Goal: Transaction & Acquisition: Purchase product/service

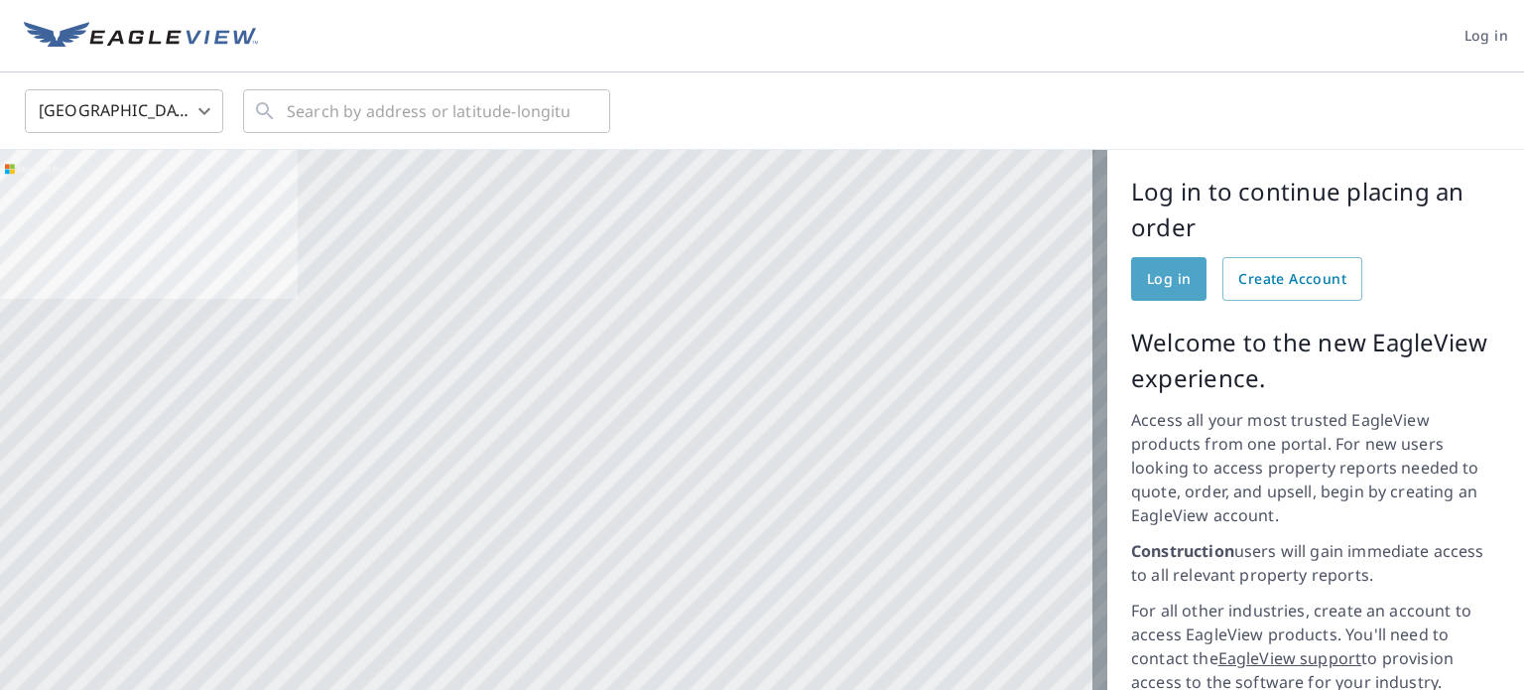
click at [1131, 277] on link "Log in" at bounding box center [1168, 279] width 75 height 44
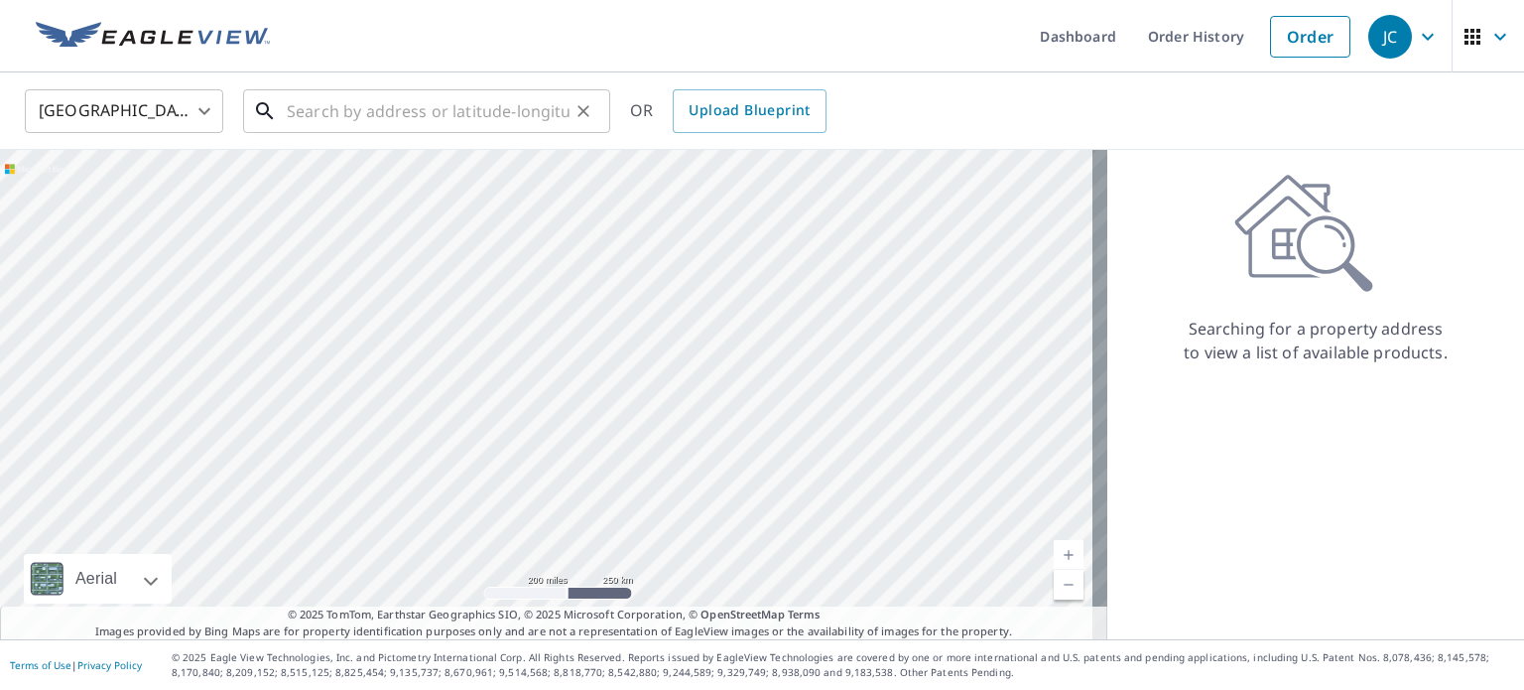
click at [311, 112] on input "text" at bounding box center [428, 111] width 283 height 56
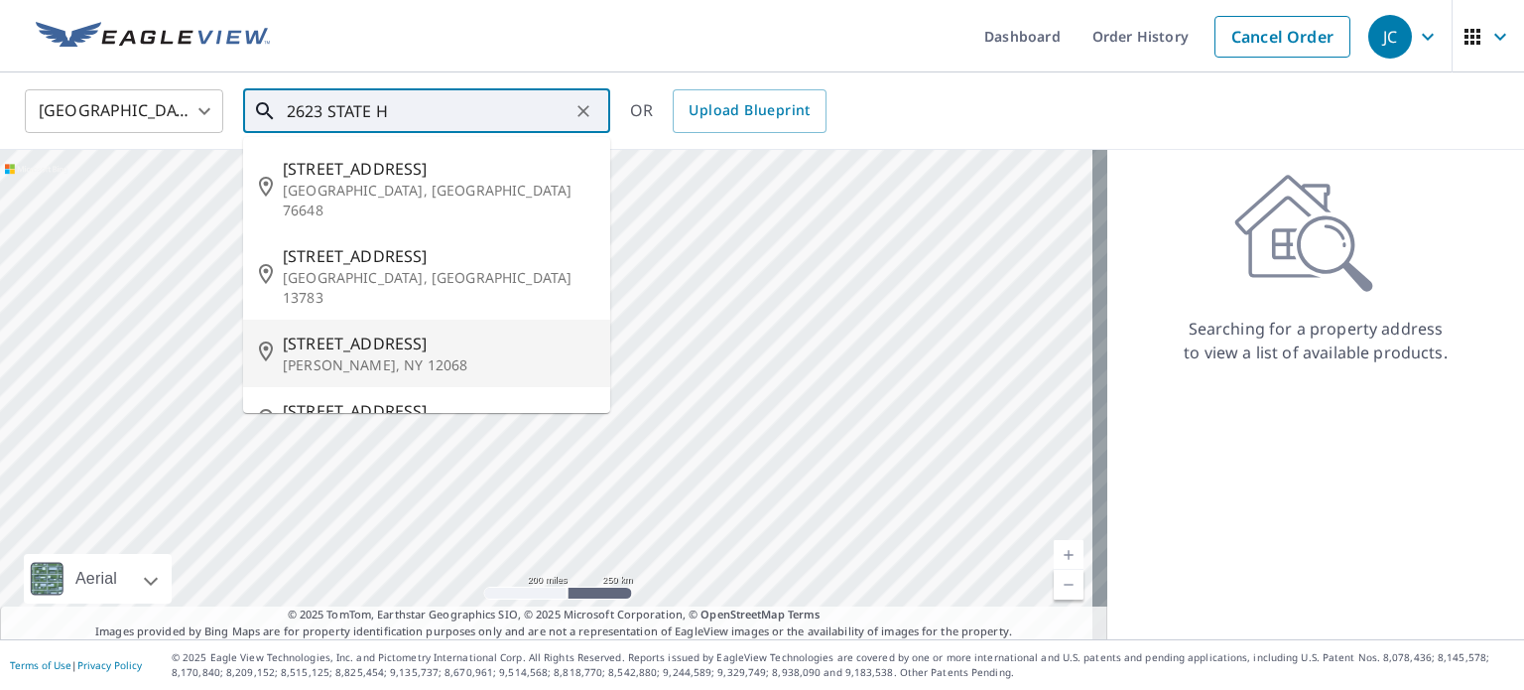
click at [432, 355] on p "[PERSON_NAME], NY 12068" at bounding box center [439, 365] width 312 height 20
type input "[STREET_ADDRESS][PERSON_NAME]"
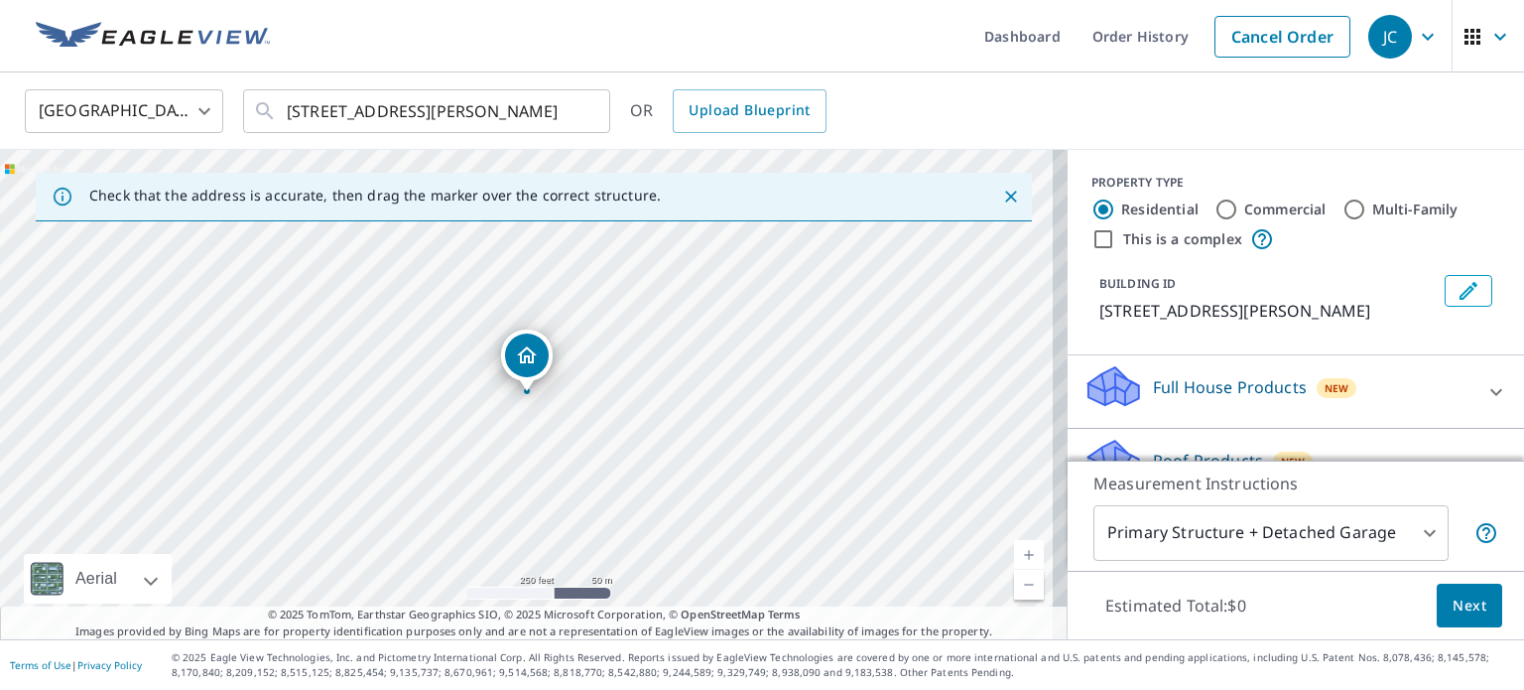
click at [1468, 614] on span "Next" at bounding box center [1469, 605] width 34 height 25
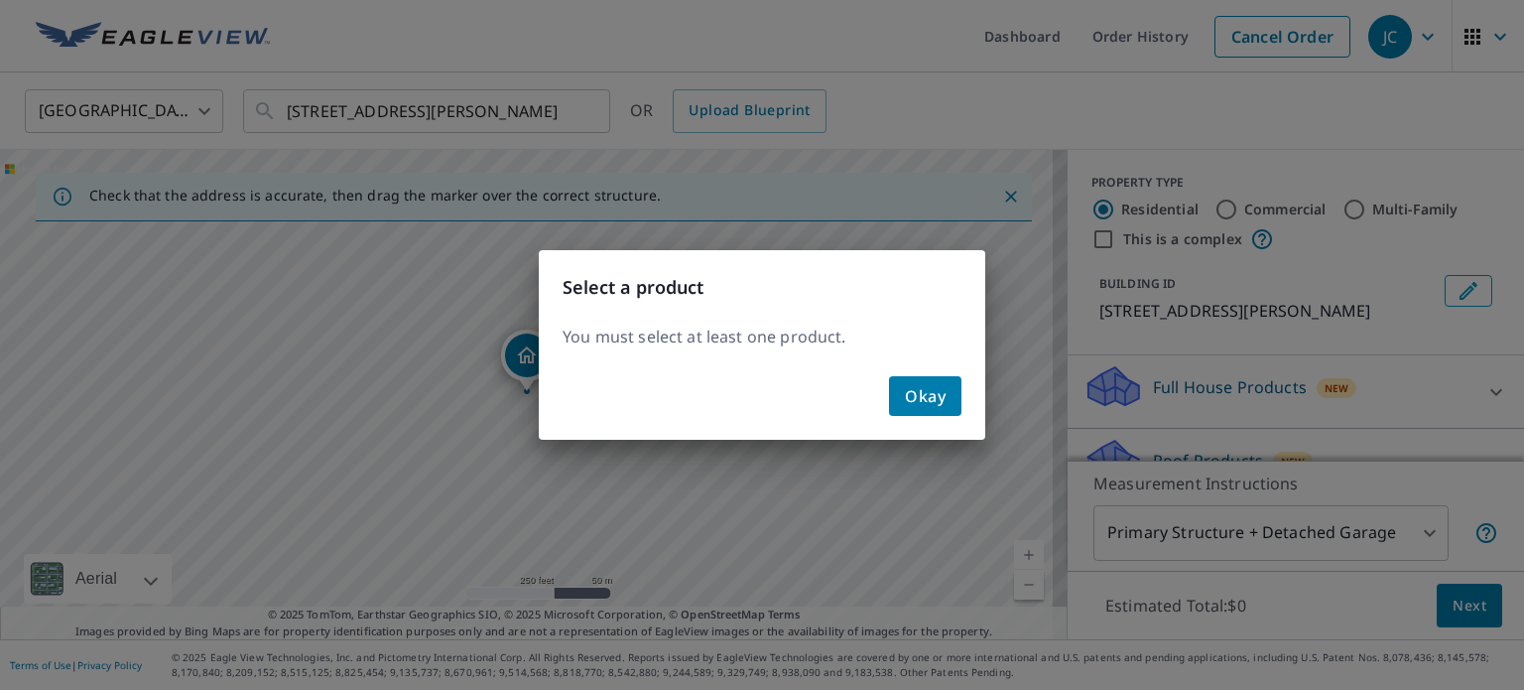
click at [952, 398] on button "Okay" at bounding box center [925, 396] width 72 height 40
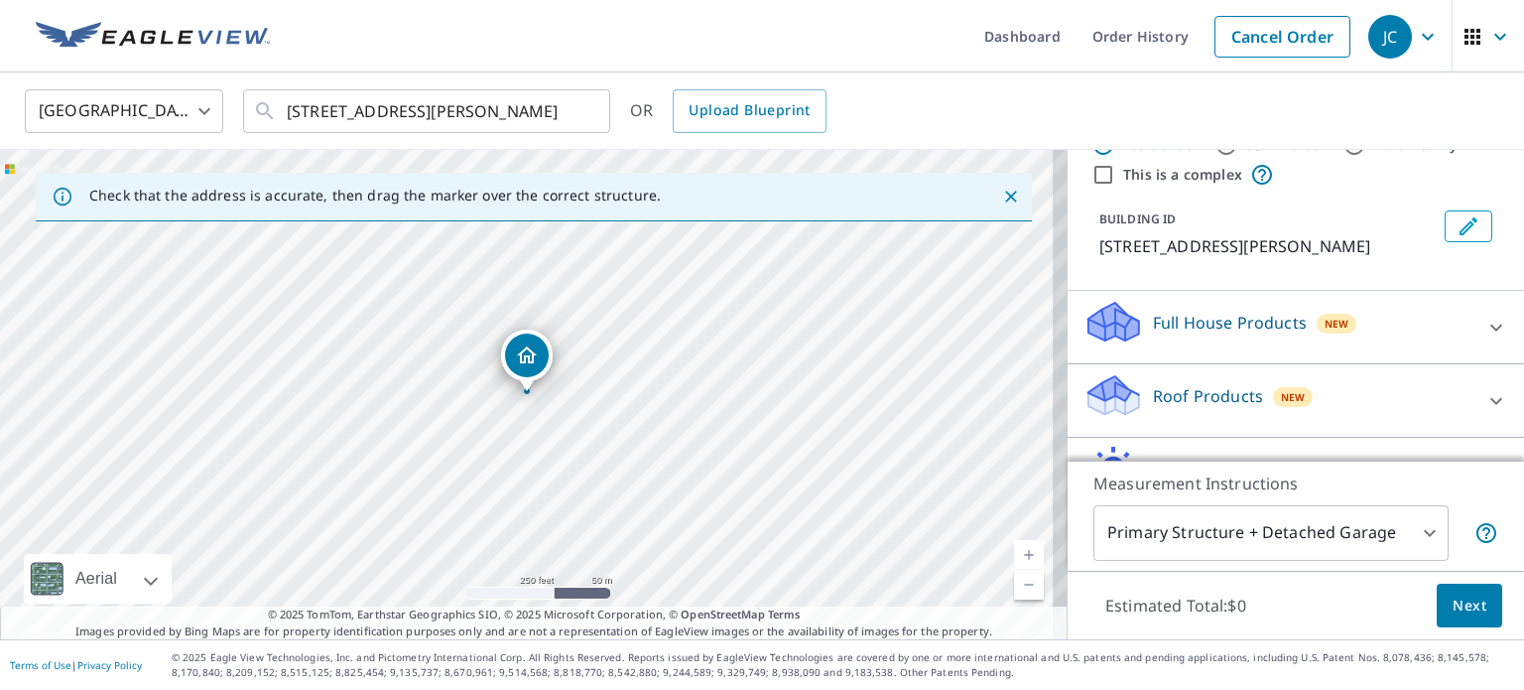
scroll to position [99, 0]
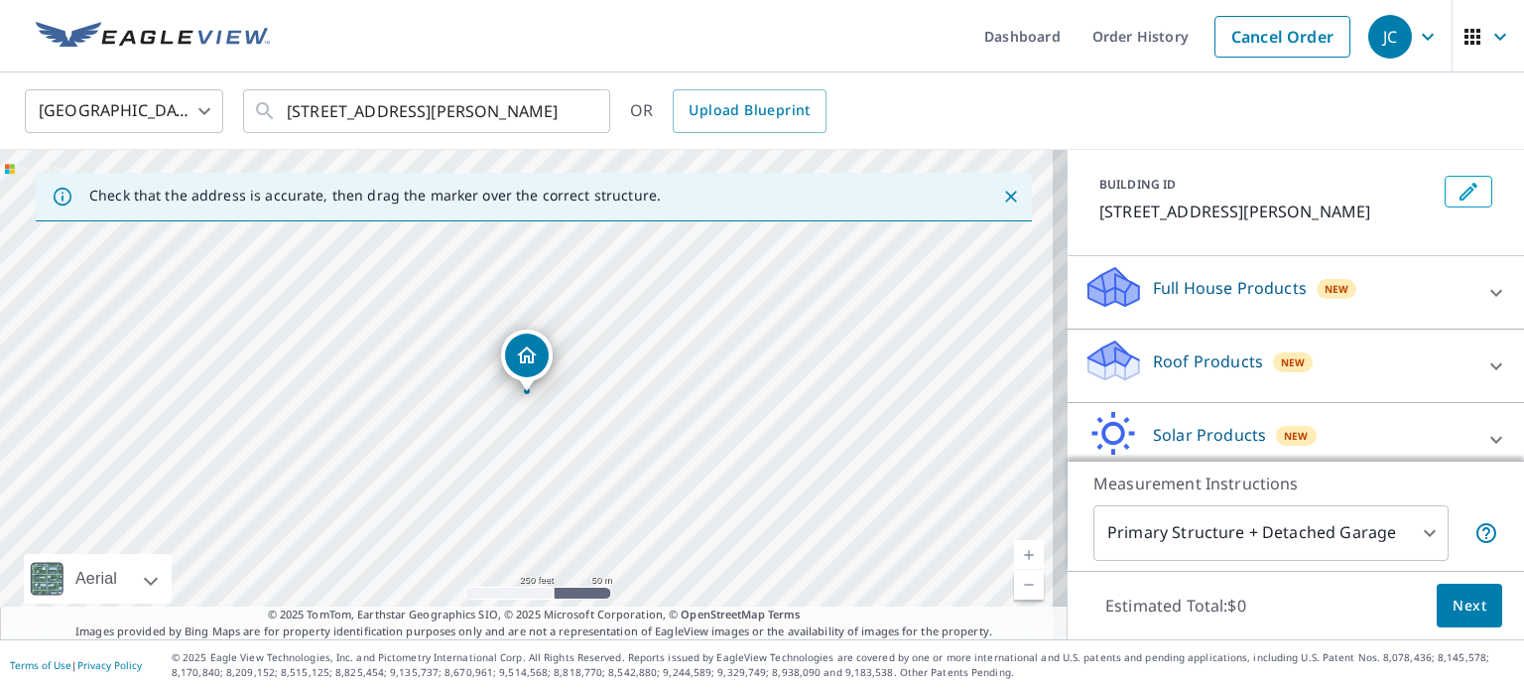
click at [1203, 366] on p "Roof Products" at bounding box center [1208, 361] width 110 height 24
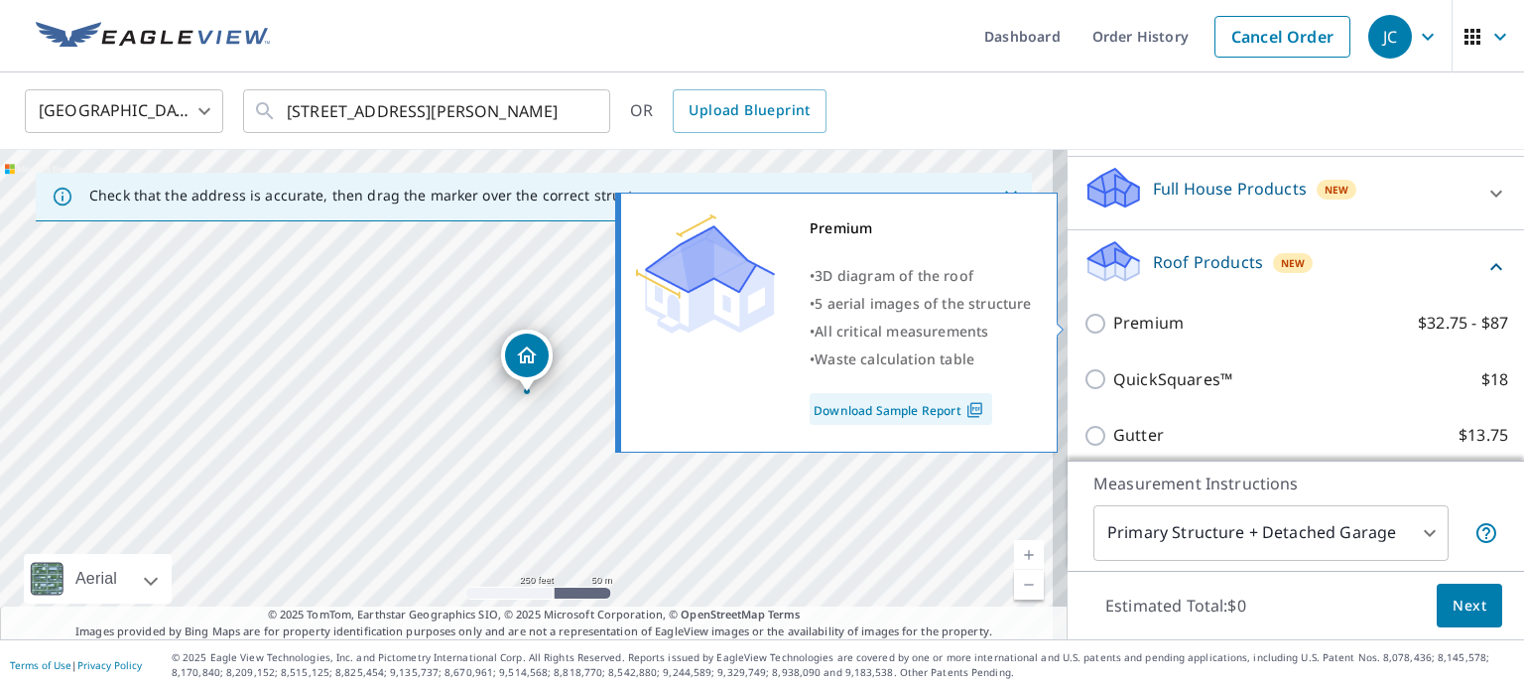
click at [1131, 326] on p "Premium" at bounding box center [1148, 323] width 70 height 25
click at [1113, 326] on input "Premium $32.75 - $87" at bounding box center [1098, 324] width 30 height 24
checkbox input "true"
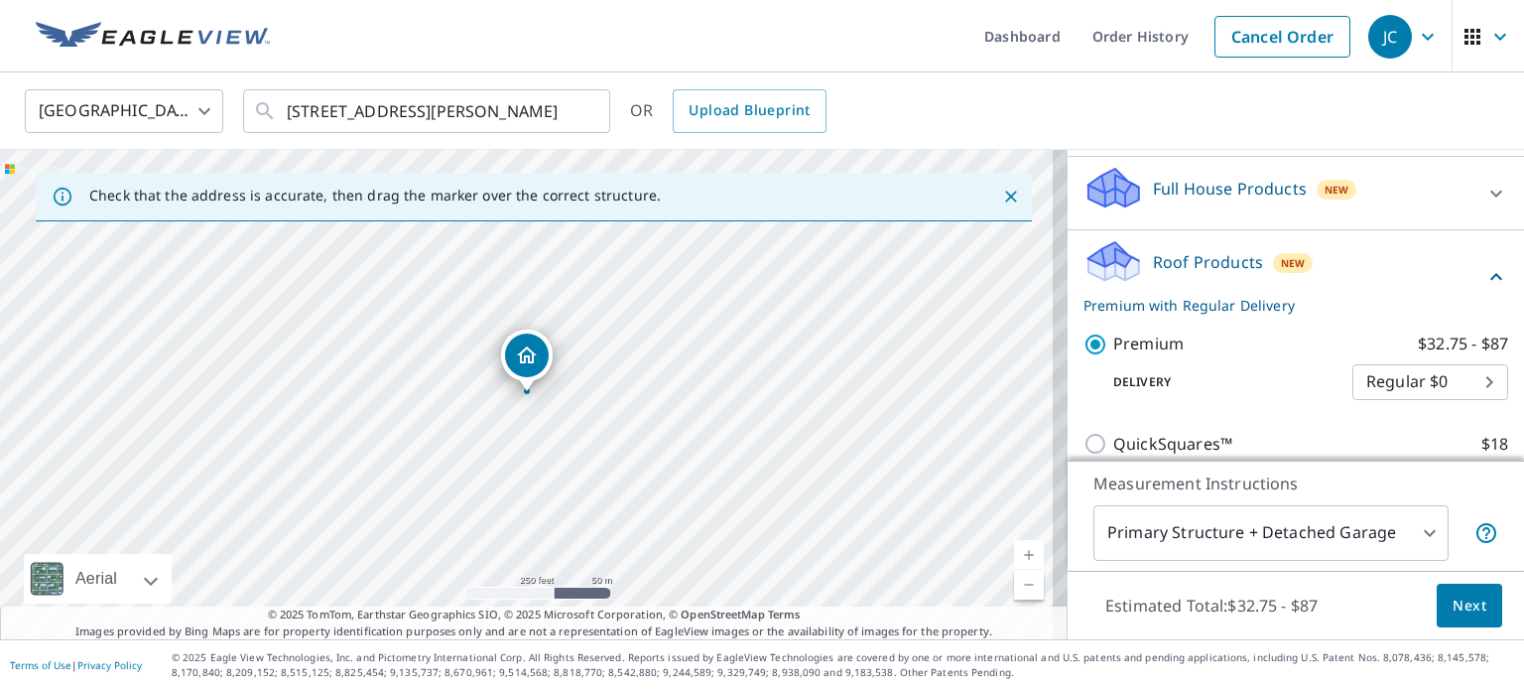
click at [1464, 606] on span "Next" at bounding box center [1469, 605] width 34 height 25
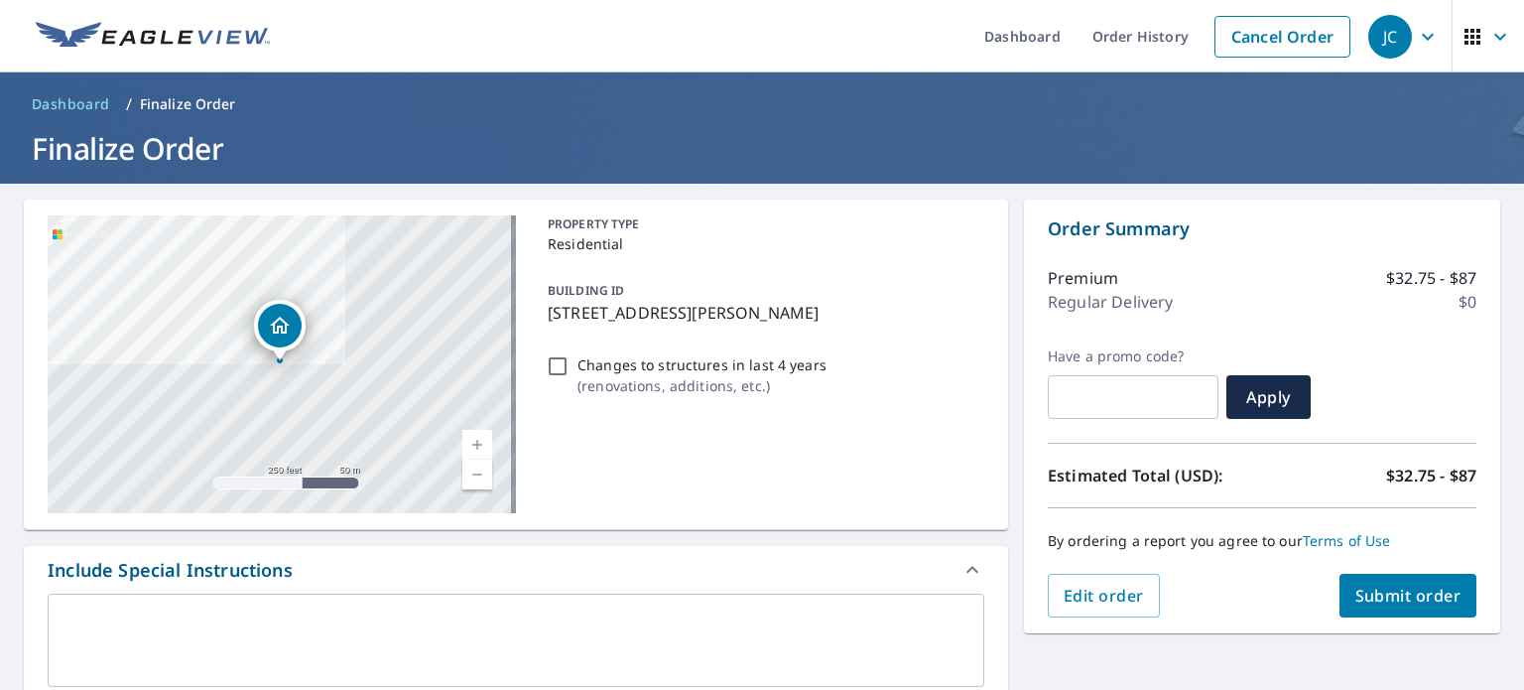
click at [1409, 587] on span "Submit order" at bounding box center [1408, 595] width 106 height 22
